Goal: Task Accomplishment & Management: Complete application form

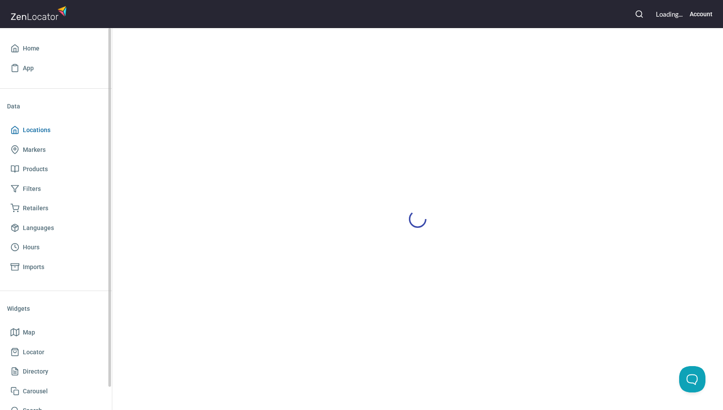
click at [50, 132] on span "Locations" at bounding box center [56, 130] width 91 height 11
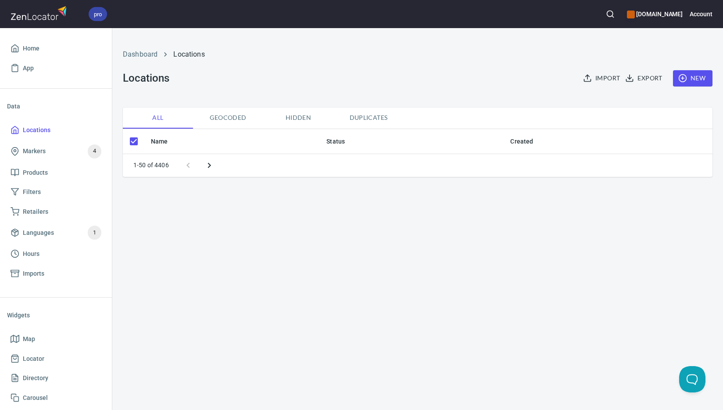
checkbox input "false"
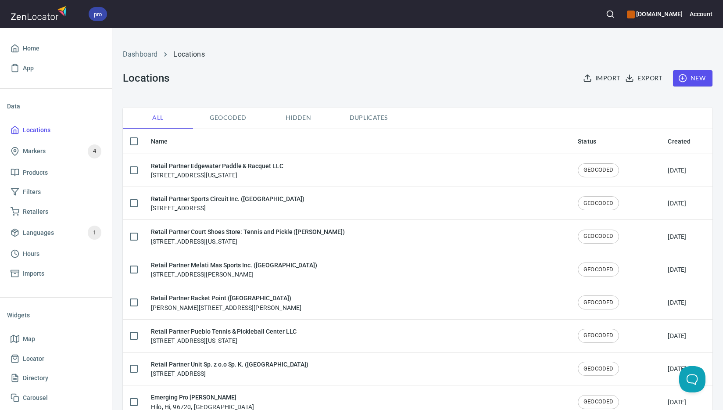
click at [687, 77] on span "New" at bounding box center [692, 78] width 25 height 11
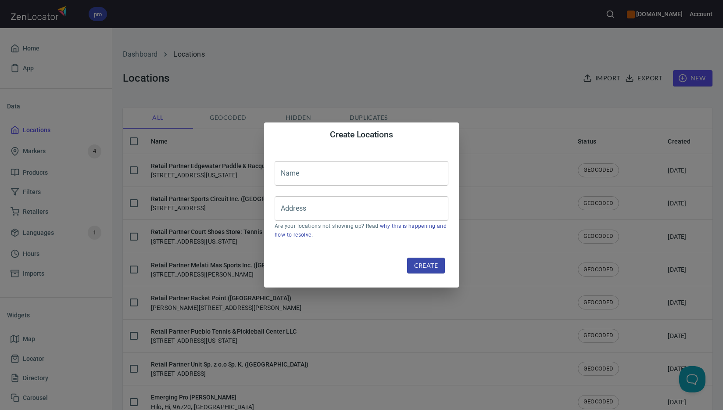
click at [399, 169] on input "text" at bounding box center [362, 173] width 174 height 25
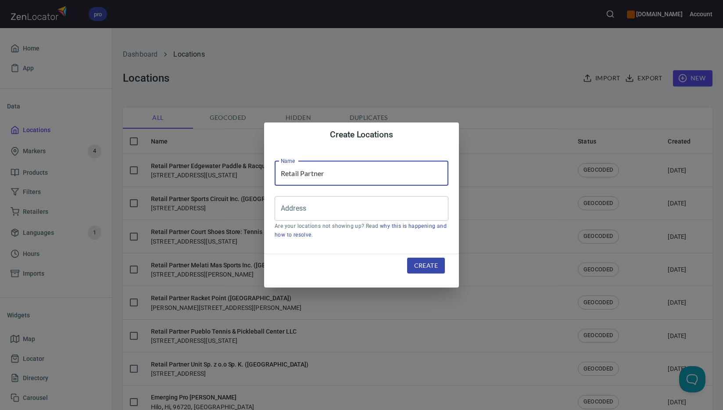
paste input "Courthouse Entertainment LLC (d.b.a. The Courthouse)"
type input "Retail Partner Courthouse Entertainment LLC (d.b.a. The Courthouse)"
click at [394, 211] on input "Address" at bounding box center [355, 208] width 153 height 17
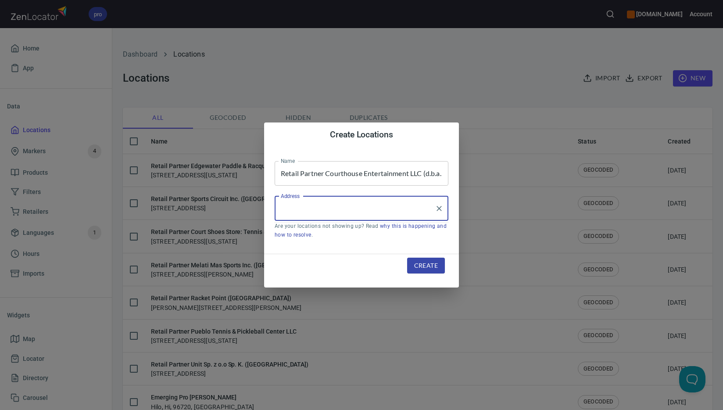
paste input "350 [PERSON_NAME]"
click at [366, 212] on input "350 [PERSON_NAME]" at bounding box center [355, 208] width 153 height 17
drag, startPoint x: 366, startPoint y: 211, endPoint x: 404, endPoint y: 214, distance: 38.7
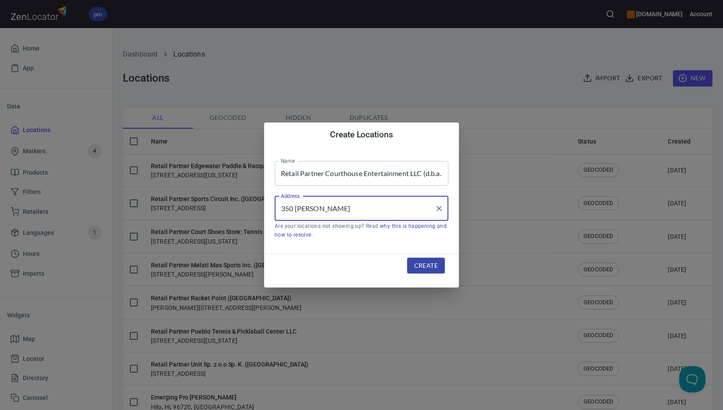
click at [367, 210] on input "350 [PERSON_NAME]" at bounding box center [355, 208] width 153 height 17
paste input "New Braunfels"
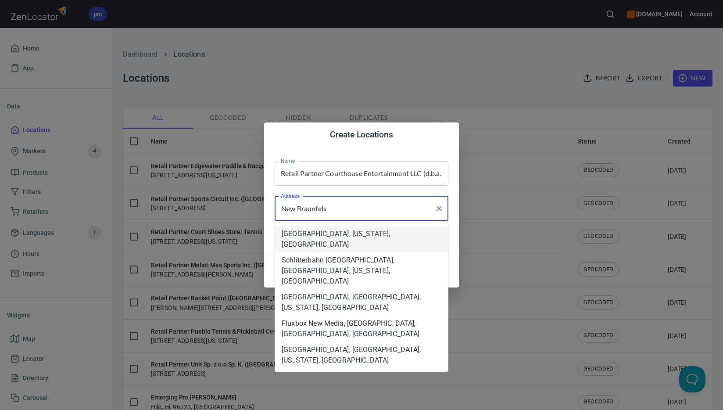
click at [354, 236] on li "[GEOGRAPHIC_DATA], [US_STATE], [GEOGRAPHIC_DATA]" at bounding box center [362, 239] width 174 height 26
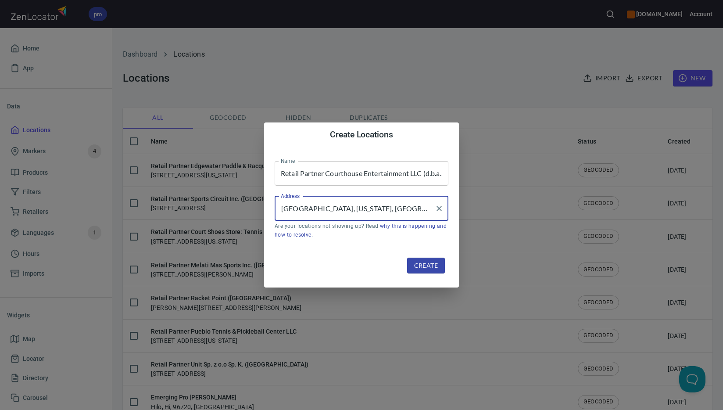
type input "[GEOGRAPHIC_DATA], [US_STATE], [GEOGRAPHIC_DATA]"
click at [425, 265] on span "Create" at bounding box center [426, 265] width 24 height 11
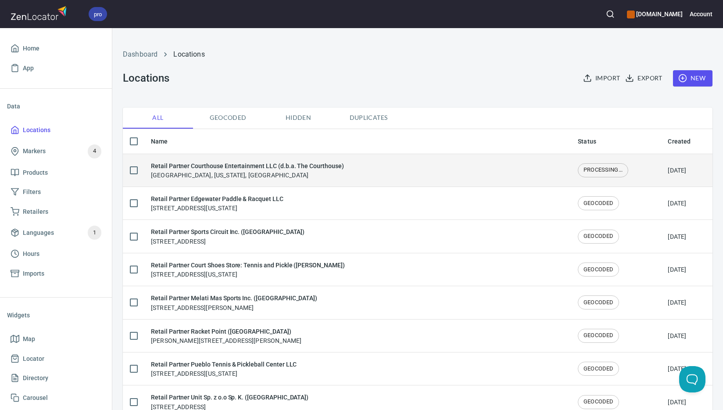
click at [262, 176] on div "Retail Partner Courthouse Entertainment LLC (d.b.a. The Courthouse) [GEOGRAPHIC…" at bounding box center [247, 170] width 193 height 18
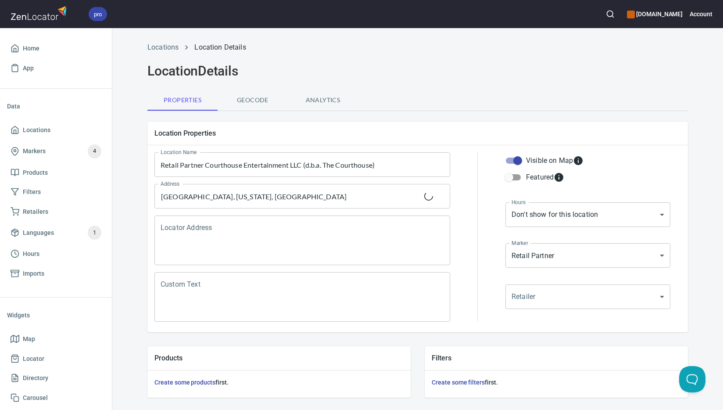
click at [249, 238] on textarea "Locator Address" at bounding box center [302, 240] width 283 height 33
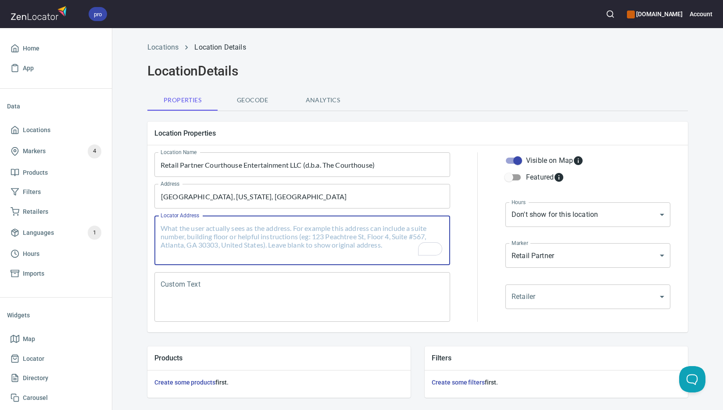
paste textarea "[STREET_ADDRESS][US_STATE]"
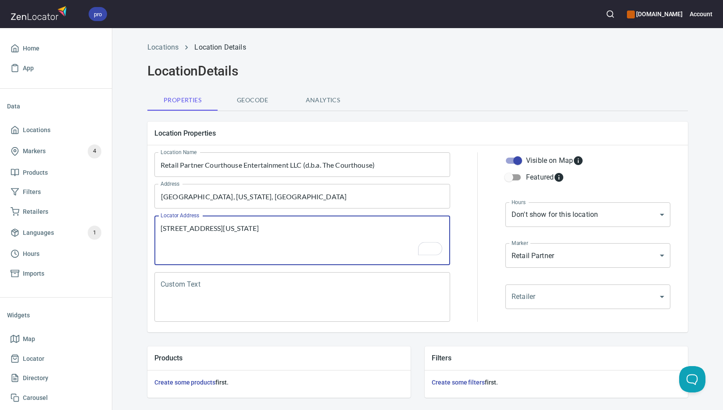
type textarea "[STREET_ADDRESS][US_STATE]"
drag, startPoint x: 317, startPoint y: 294, endPoint x: 321, endPoint y: 290, distance: 5.0
click at [318, 293] on textarea "Custom Text" at bounding box center [302, 296] width 283 height 33
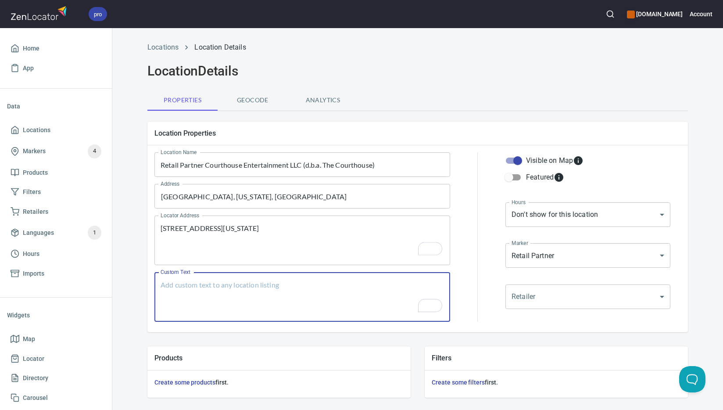
paste textarea "Brands Carried: SelkirkBabolat, [GEOGRAPHIC_DATA] Return Policy: Unknown"
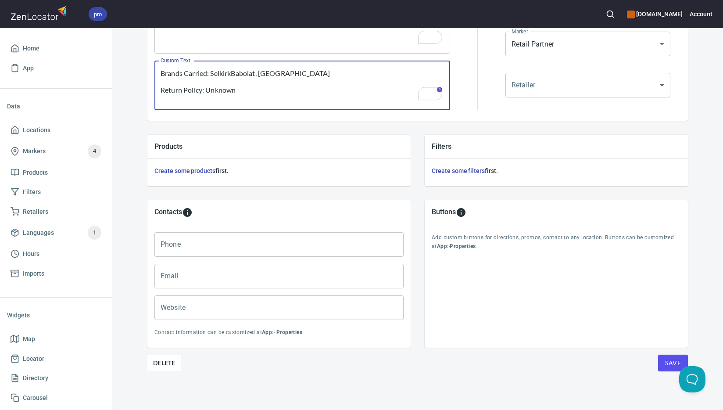
type textarea "Brands Carried: SelkirkBabolat, [GEOGRAPHIC_DATA] Return Policy: Unknown"
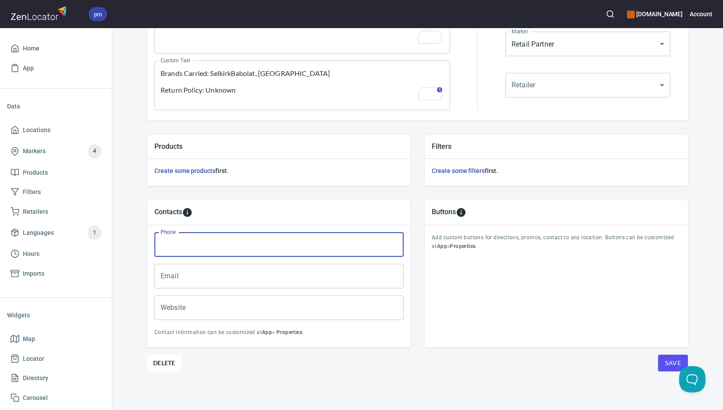
click at [262, 248] on input "Phone" at bounding box center [278, 244] width 249 height 25
paste input "[PHONE_NUMBER]"
type input "[PHONE_NUMBER]"
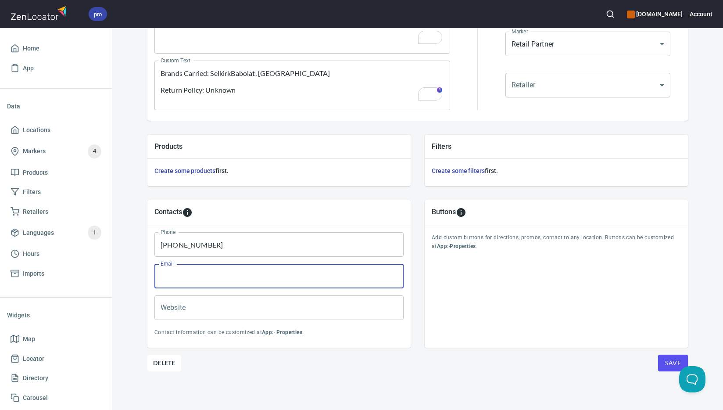
click at [270, 276] on input "Email" at bounding box center [278, 276] width 249 height 25
paste input "[PERSON_NAME][EMAIL_ADDRESS][DOMAIN_NAME]"
type input "[PERSON_NAME][EMAIL_ADDRESS][DOMAIN_NAME]"
click at [276, 306] on input "Website" at bounding box center [278, 307] width 249 height 25
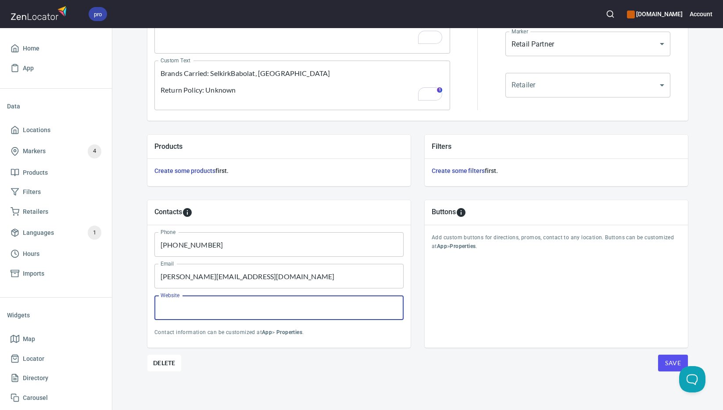
paste input "[URL][DOMAIN_NAME]"
type input "[URL][DOMAIN_NAME]"
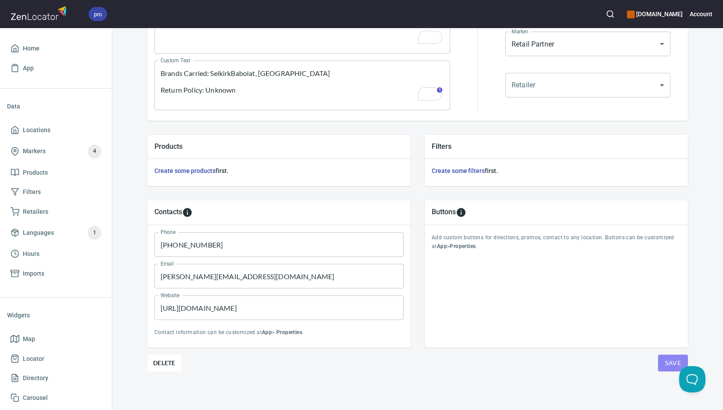
click at [670, 364] on span "Save" at bounding box center [673, 363] width 16 height 11
